Goal: Information Seeking & Learning: Find specific fact

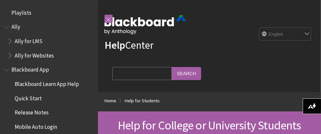
click at [145, 72] on input "Search Query" at bounding box center [141, 73] width 59 height 13
type input "d"
type input "save draft lost"
click at [193, 73] on input "Search" at bounding box center [186, 73] width 29 height 13
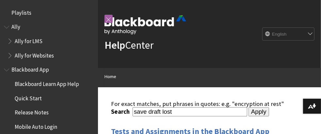
click at [253, 110] on input "Apply" at bounding box center [258, 111] width 21 height 9
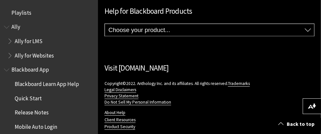
scroll to position [807, 0]
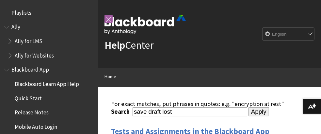
click at [52, 84] on span "Blackboard Learn App Help" at bounding box center [47, 82] width 64 height 9
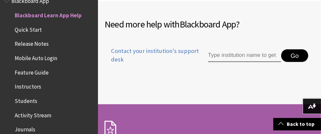
scroll to position [609, 0]
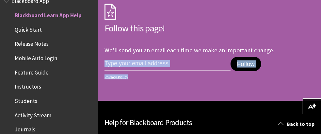
drag, startPoint x: 320, startPoint y: 90, endPoint x: 312, endPoint y: 52, distance: 38.9
click at [312, 52] on div "Follow this page! We'll send you an email each time we make an important change…" at bounding box center [209, 44] width 223 height 114
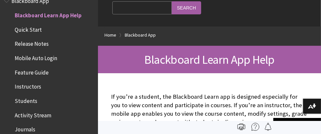
scroll to position [0, 0]
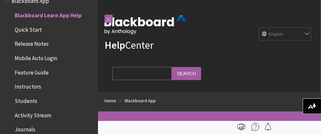
click at [154, 72] on input "Search Query" at bounding box center [141, 73] width 59 height 13
type input "draft"
click at [172, 67] on input "Search" at bounding box center [186, 73] width 29 height 13
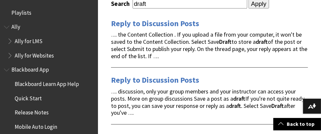
scroll to position [111, 0]
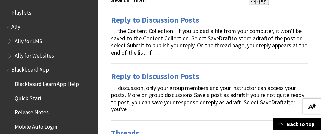
click at [312, 102] on button "Download alternative formats ..." at bounding box center [312, 106] width 18 height 16
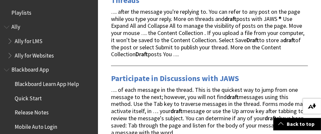
scroll to position [241, 0]
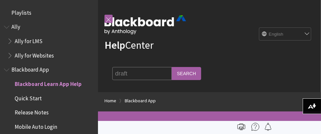
scroll to position [69, 0]
